Goal: Information Seeking & Learning: Learn about a topic

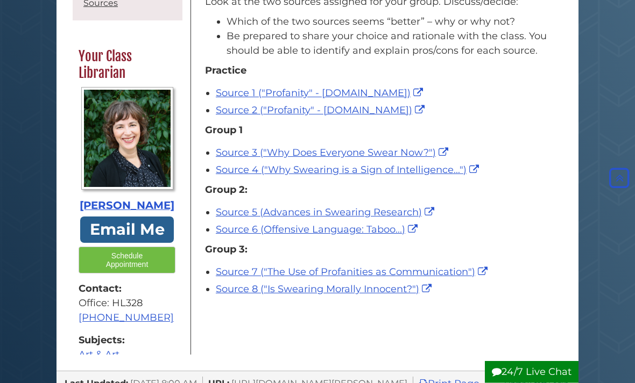
scroll to position [187, 0]
click at [345, 257] on p "Group 3:" at bounding box center [380, 250] width 351 height 15
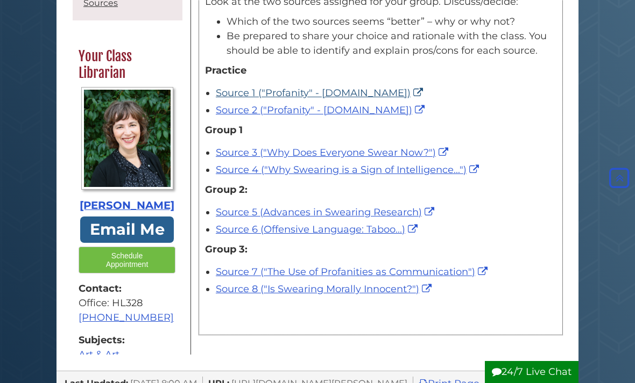
click at [296, 99] on link "Source 1 ("Profanity" - Britannica.com)" at bounding box center [321, 93] width 210 height 12
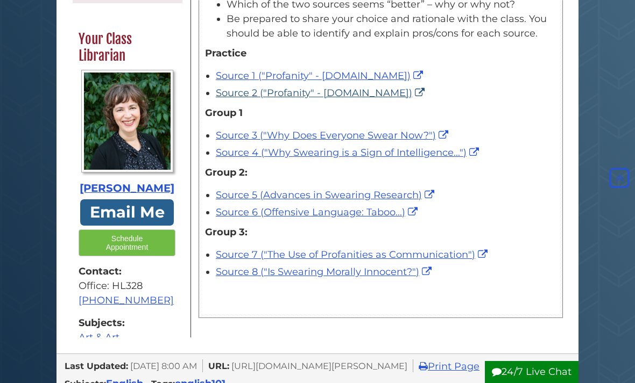
click at [369, 99] on link "Source 2 ("Profanity" - Wikipedia.org)" at bounding box center [321, 93] width 211 height 12
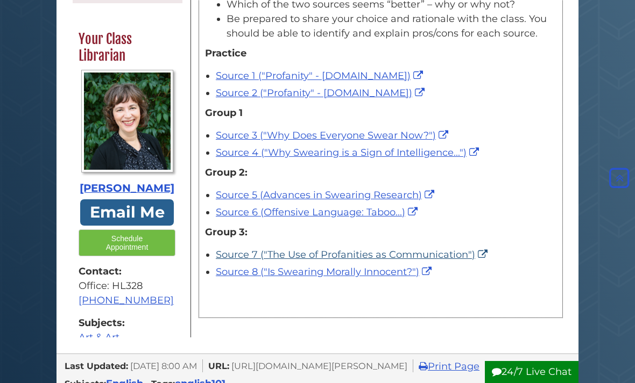
click at [271, 261] on link "Source 7 ("The Use of Profanities as Communication")" at bounding box center [353, 255] width 274 height 12
click at [323, 261] on link "Source 7 ("The Use of Profanities as Communication")" at bounding box center [353, 255] width 274 height 12
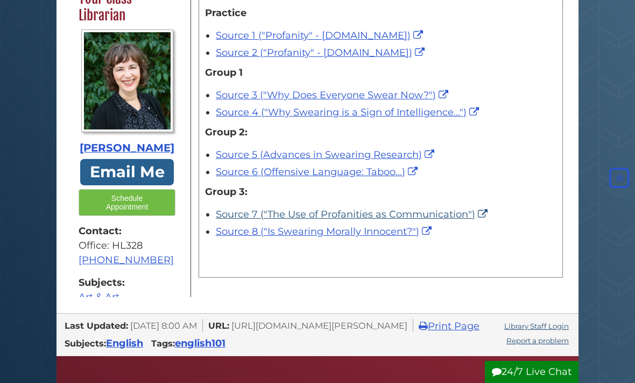
scroll to position [246, 0]
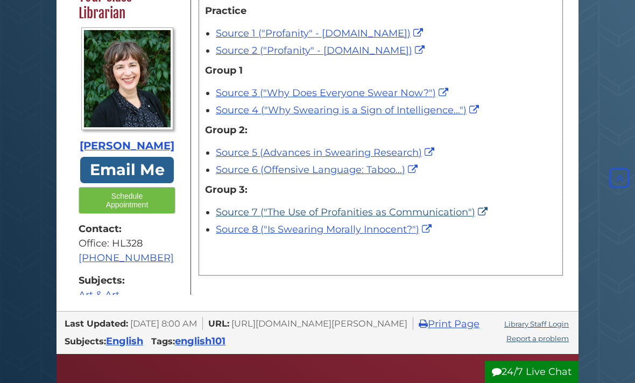
click at [376, 218] on link "Source 7 ("The Use of Profanities as Communication")" at bounding box center [353, 212] width 274 height 12
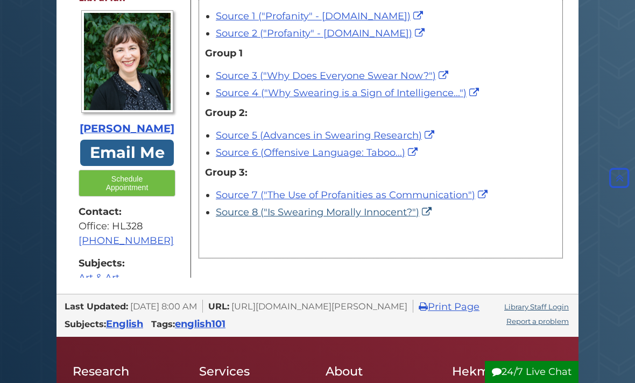
click at [329, 218] on link "Source 8 ("Is Swearing Morally Innocent?")" at bounding box center [325, 212] width 218 height 12
click at [484, 201] on link "Source 7 ("The Use of Profanities as Communication")" at bounding box center [353, 195] width 274 height 12
click at [477, 201] on link "Source 7 ("The Use of Profanities as Communication")" at bounding box center [353, 195] width 274 height 12
click at [432, 218] on link "Source 8 ("Is Swearing Morally Innocent?")" at bounding box center [325, 212] width 218 height 12
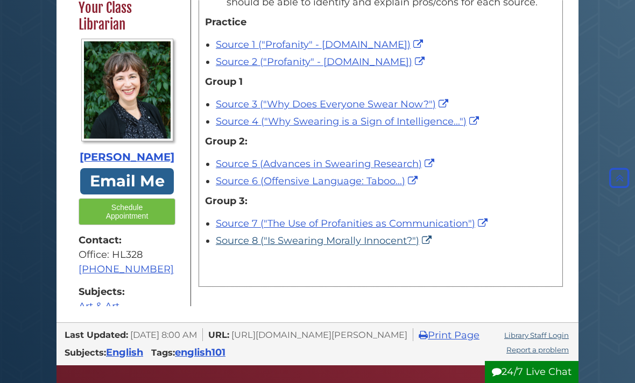
scroll to position [236, 0]
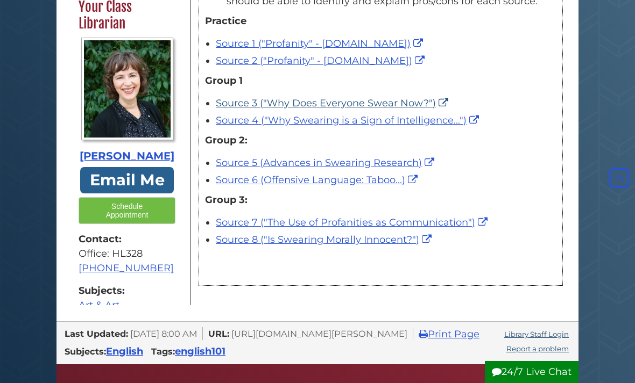
click at [437, 109] on link "Source 3 ("Why Does Everyone Swear Now?")" at bounding box center [333, 103] width 235 height 12
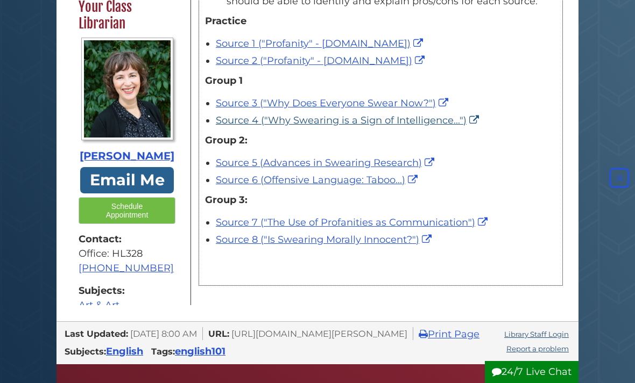
click at [391, 126] on link "Source 4 ("Why Swearing is a Sign of Intelligence...")" at bounding box center [349, 121] width 266 height 12
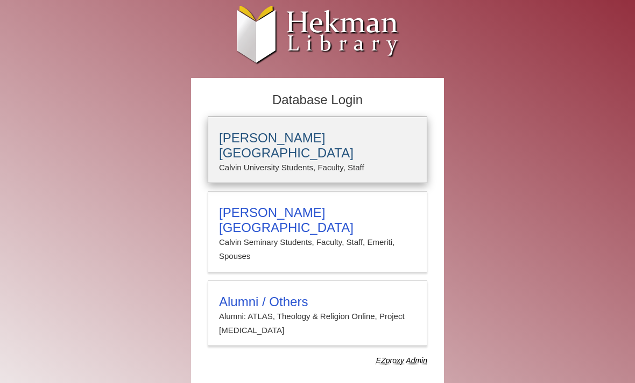
click at [227, 130] on div "Calvin University Calvin University Students, Faculty, Staff" at bounding box center [317, 150] width 219 height 67
